Goal: Book appointment/travel/reservation

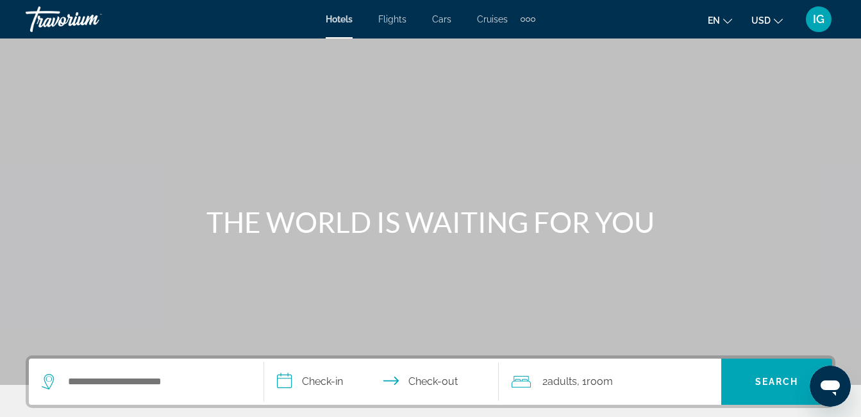
drag, startPoint x: 104, startPoint y: 298, endPoint x: 111, endPoint y: 287, distance: 13.2
click at [111, 358] on div "Search widget" at bounding box center [146, 381] width 209 height 46
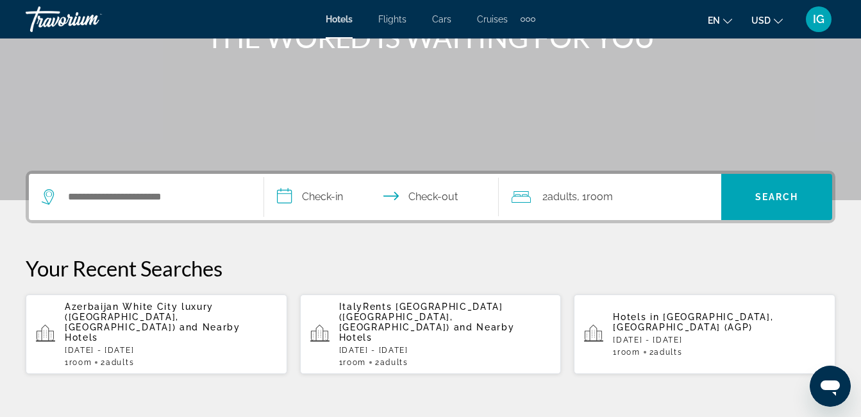
scroll to position [235, 0]
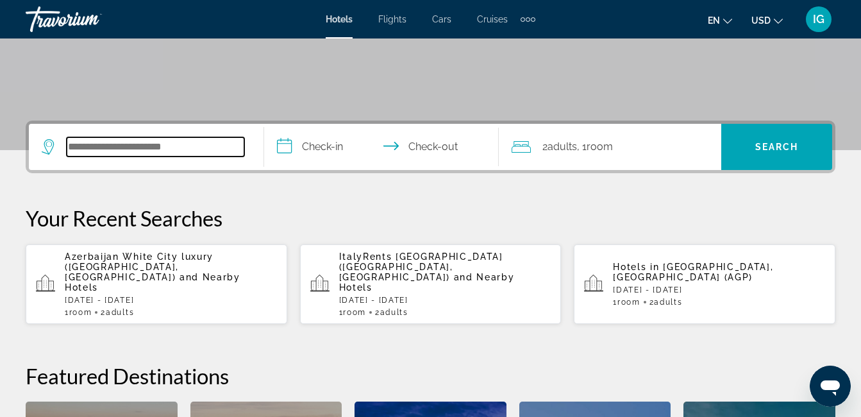
click at [128, 137] on input "Search hotel destination" at bounding box center [156, 146] width 178 height 19
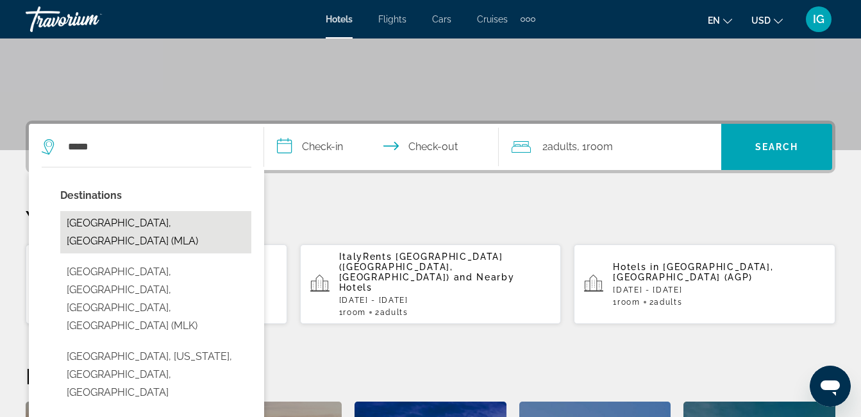
click at [129, 211] on button "[GEOGRAPHIC_DATA], [GEOGRAPHIC_DATA] (MLA)" at bounding box center [155, 232] width 191 height 42
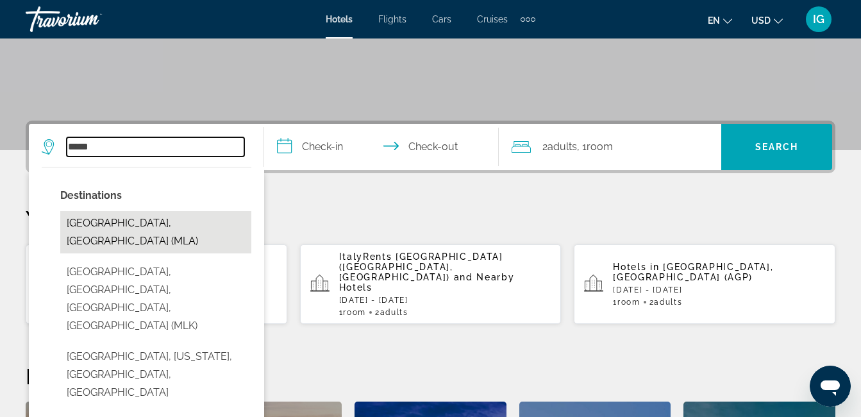
type input "**********"
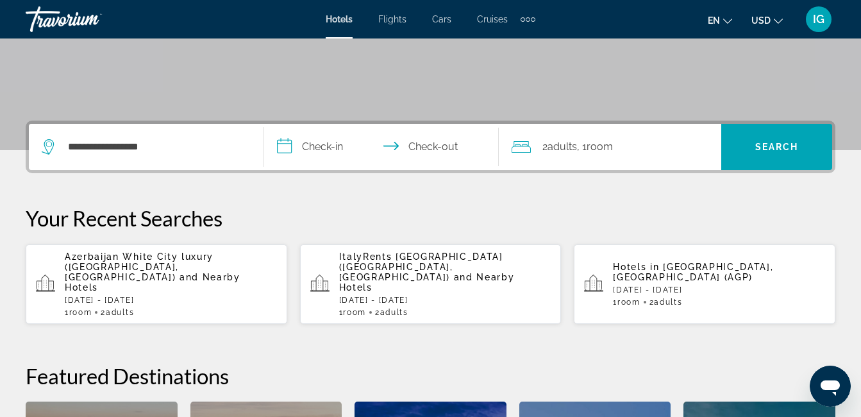
click at [340, 124] on input "**********" at bounding box center [384, 149] width 240 height 50
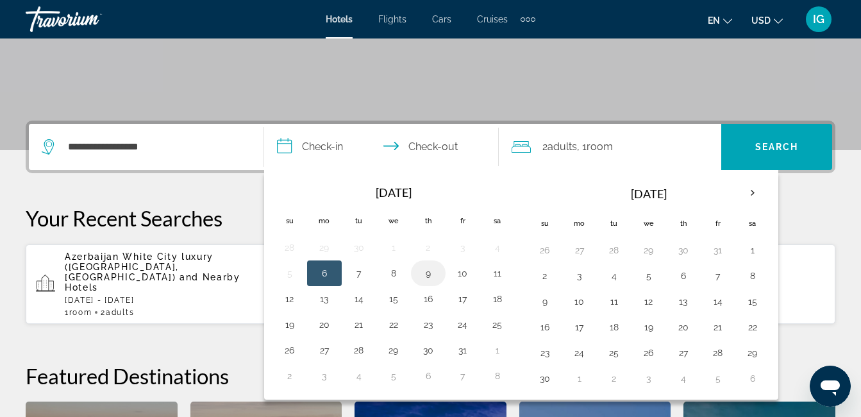
click at [430, 264] on button "9" at bounding box center [428, 273] width 21 height 18
click at [335, 264] on button "6" at bounding box center [324, 273] width 21 height 18
type input "**********"
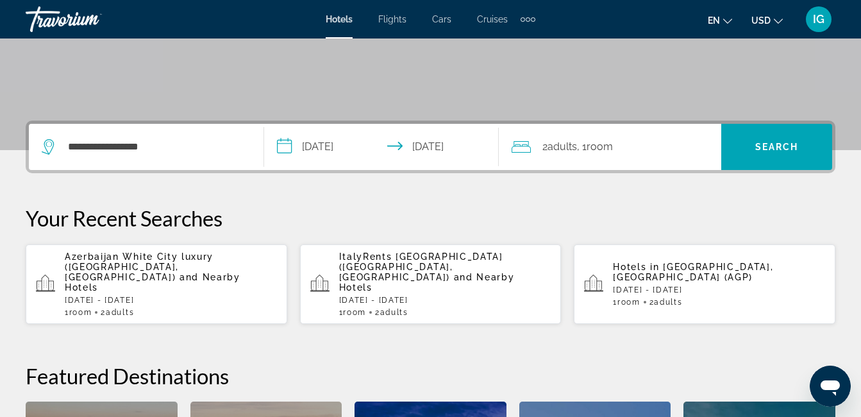
click at [783, 17] on button "USD USD ($) MXN (Mex$) CAD (Can$) GBP (£) EUR (€) AUD (A$) NZD (NZ$) CNY (CN¥)" at bounding box center [766, 20] width 31 height 19
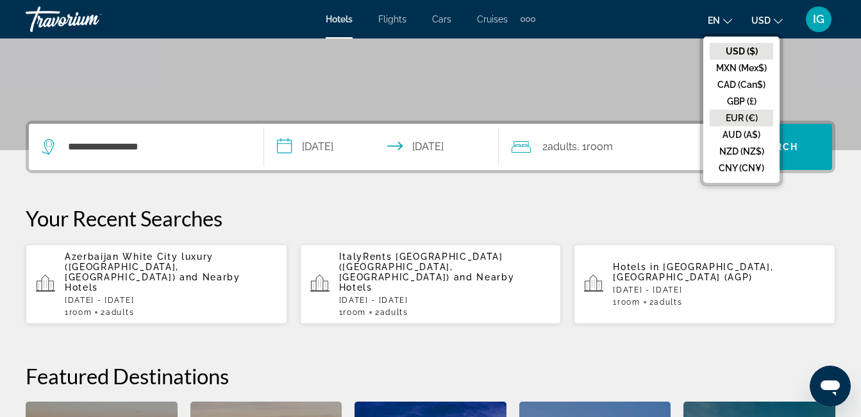
click at [773, 110] on button "EUR (€)" at bounding box center [741, 118] width 63 height 17
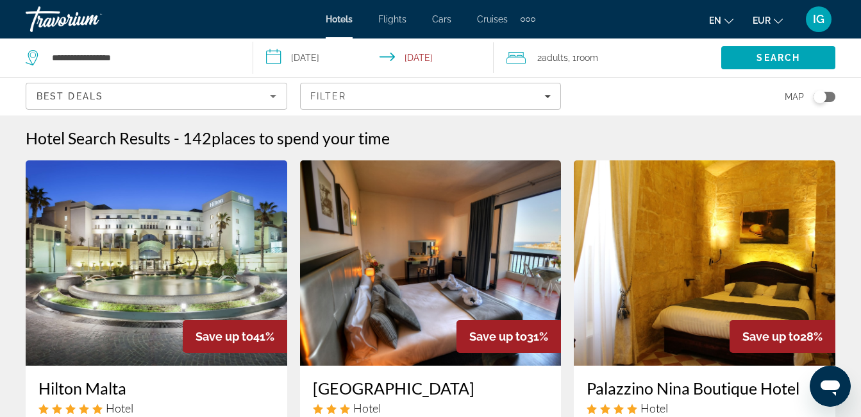
click at [477, 14] on span "Cruises" at bounding box center [492, 19] width 31 height 10
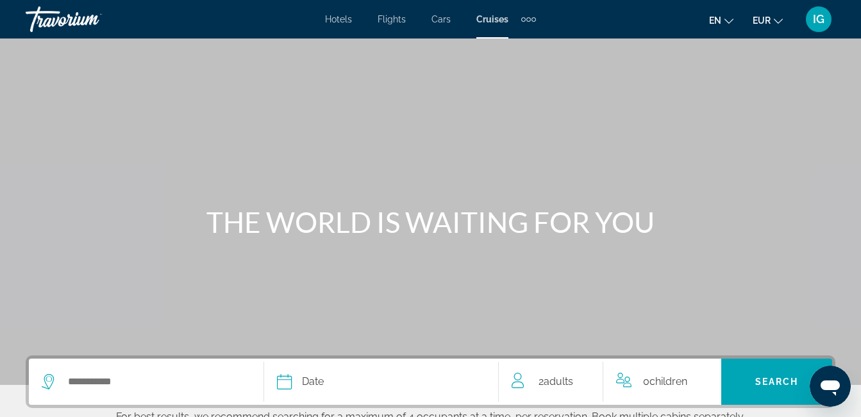
click at [400, 20] on div "Hotels Flights Cars Cruises Activities Hotels Flights Cars Cruises Activities" at bounding box center [430, 19] width 211 height 21
click at [397, 9] on div "Hotels Flights Cars Cruises Activities Hotels Flights Cars Cruises Activities" at bounding box center [430, 19] width 211 height 21
click at [485, 20] on div "Hotels Flights Cars Cruises Activities Hotels Flights Cars Cruises Activities" at bounding box center [430, 19] width 211 height 21
click at [104, 372] on div "Search widget" at bounding box center [146, 381] width 209 height 19
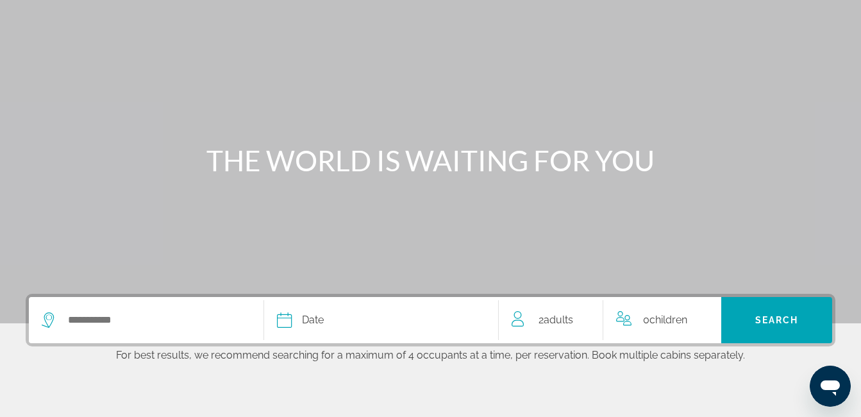
scroll to position [113, 0]
